Goal: Information Seeking & Learning: Learn about a topic

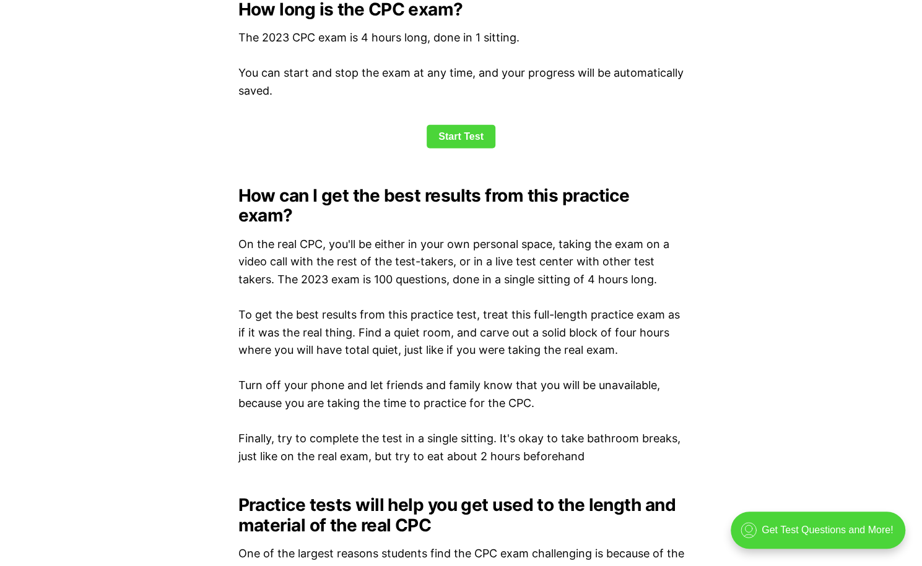
scroll to position [1715, 0]
click at [449, 135] on link "Start Test" at bounding box center [461, 136] width 69 height 24
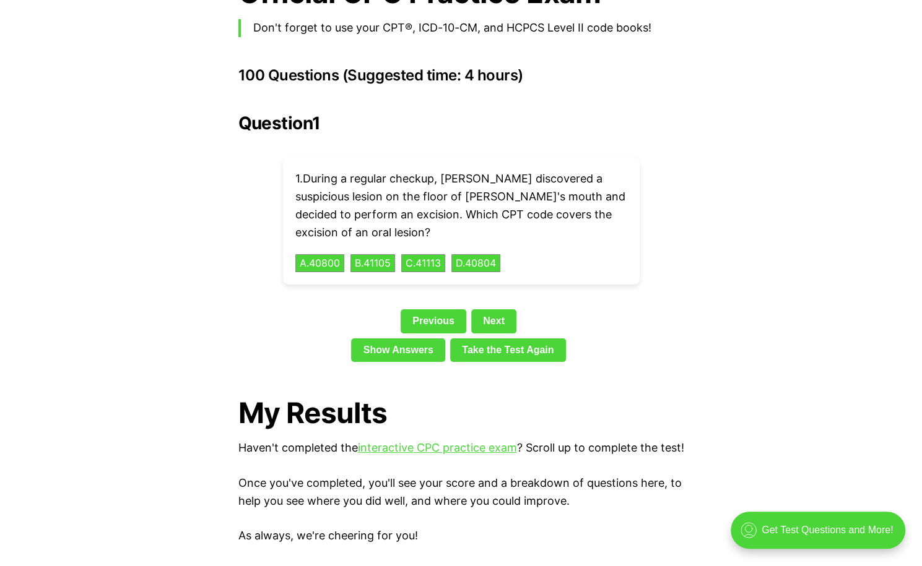
scroll to position [2743, 0]
click at [436, 254] on button "C . 41113" at bounding box center [423, 263] width 46 height 19
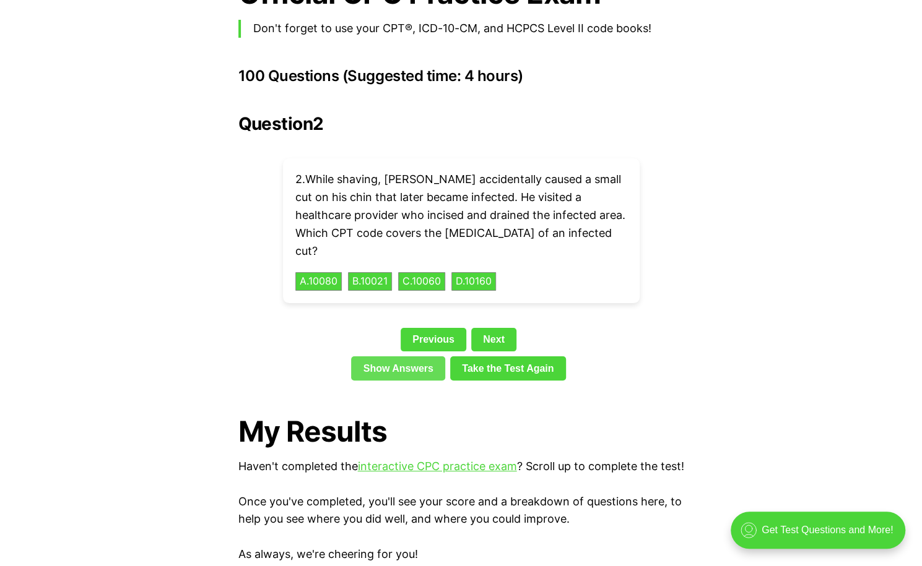
click at [402, 357] on link "Show Answers" at bounding box center [398, 369] width 94 height 24
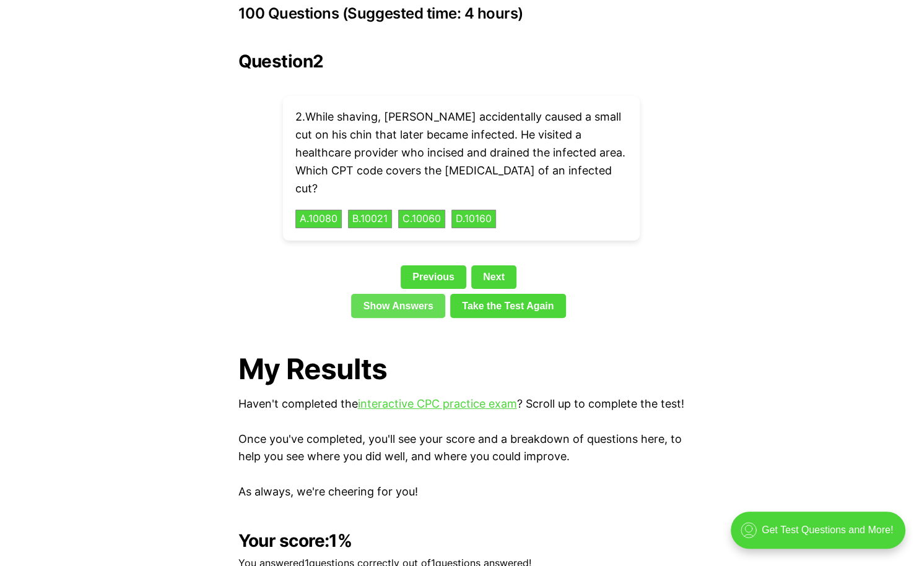
scroll to position [2804, 0]
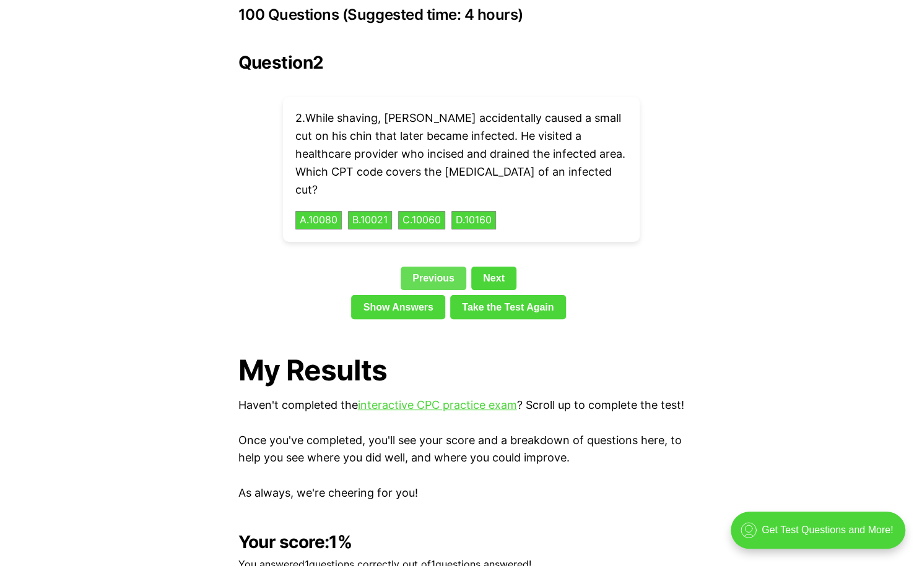
click at [422, 267] on link "Previous" at bounding box center [434, 279] width 66 height 24
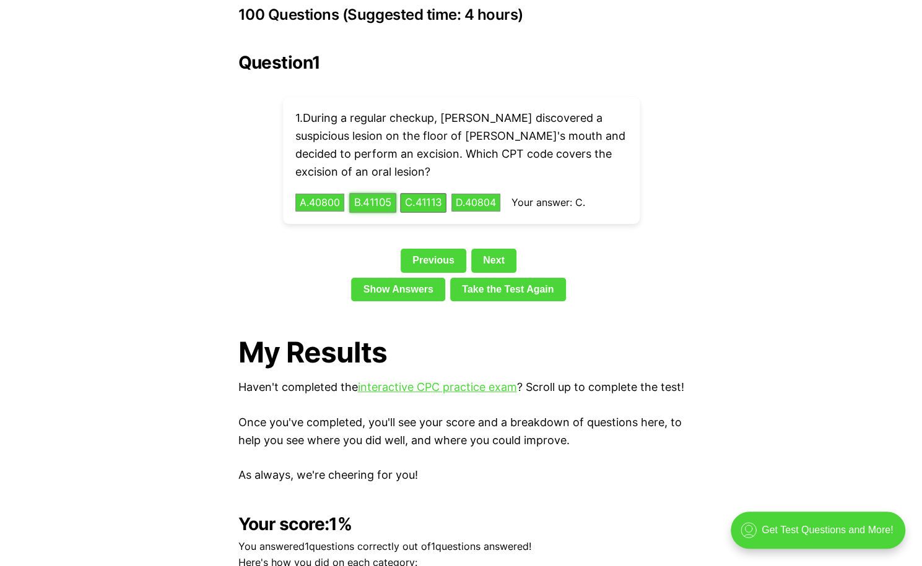
click at [382, 193] on button "B . 41105" at bounding box center [372, 202] width 47 height 19
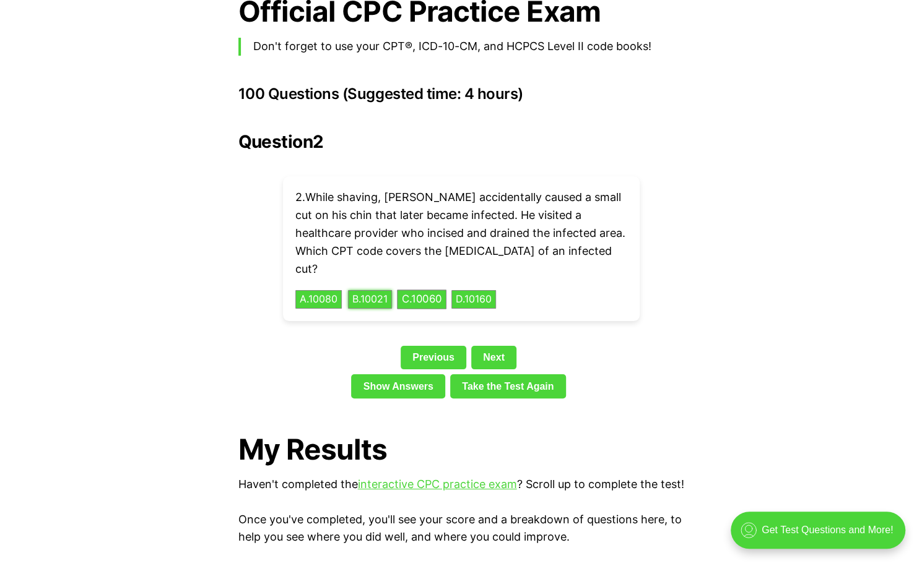
scroll to position [2721, 0]
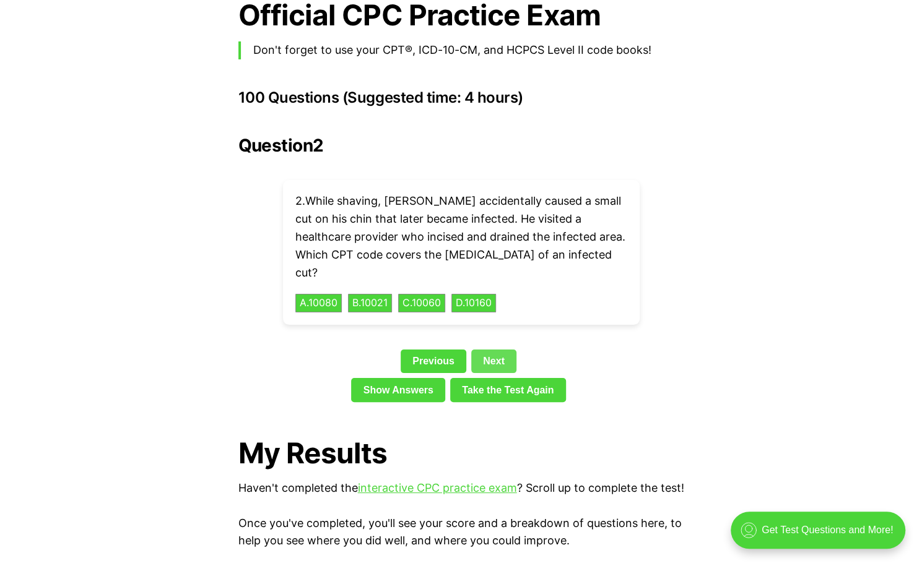
click at [489, 350] on link "Next" at bounding box center [493, 362] width 45 height 24
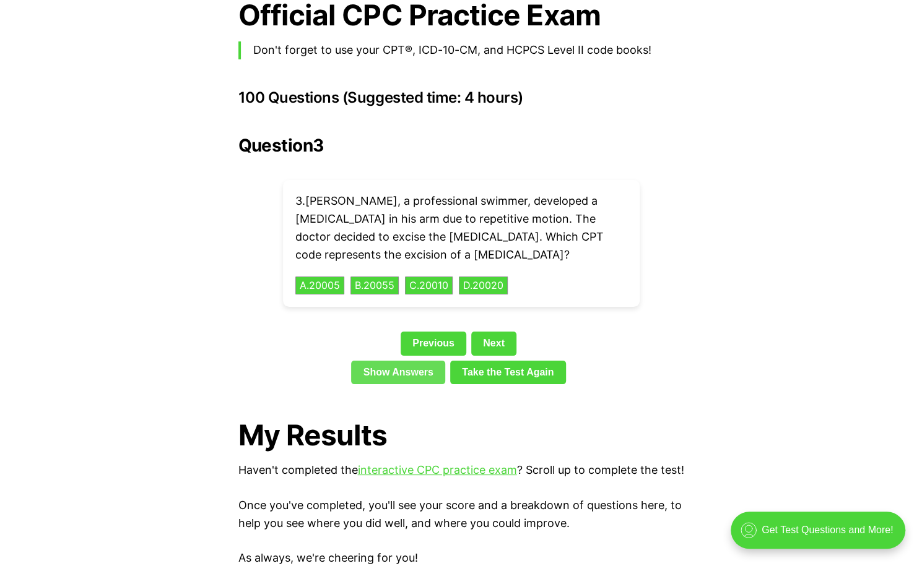
click at [411, 361] on link "Show Answers" at bounding box center [398, 373] width 94 height 24
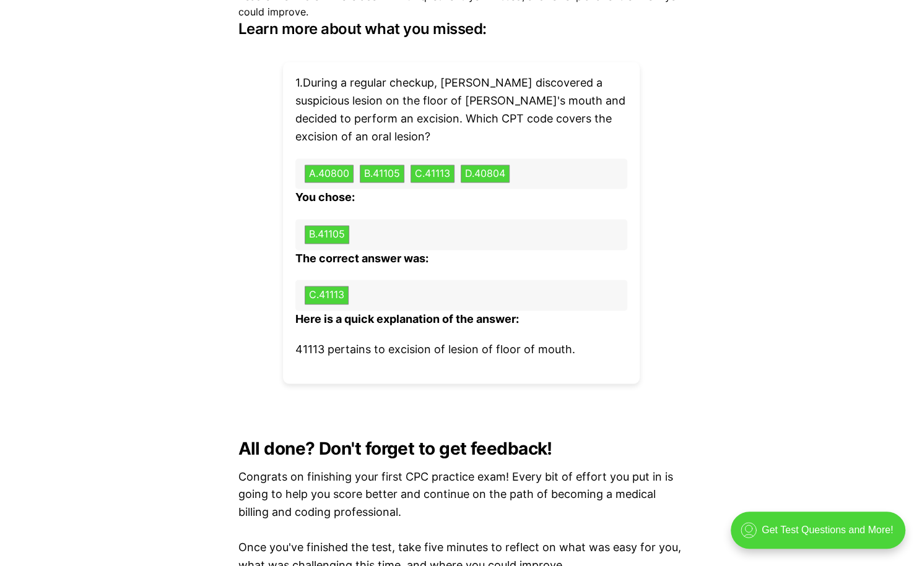
scroll to position [3761, 0]
